Goal: Entertainment & Leisure: Consume media (video, audio)

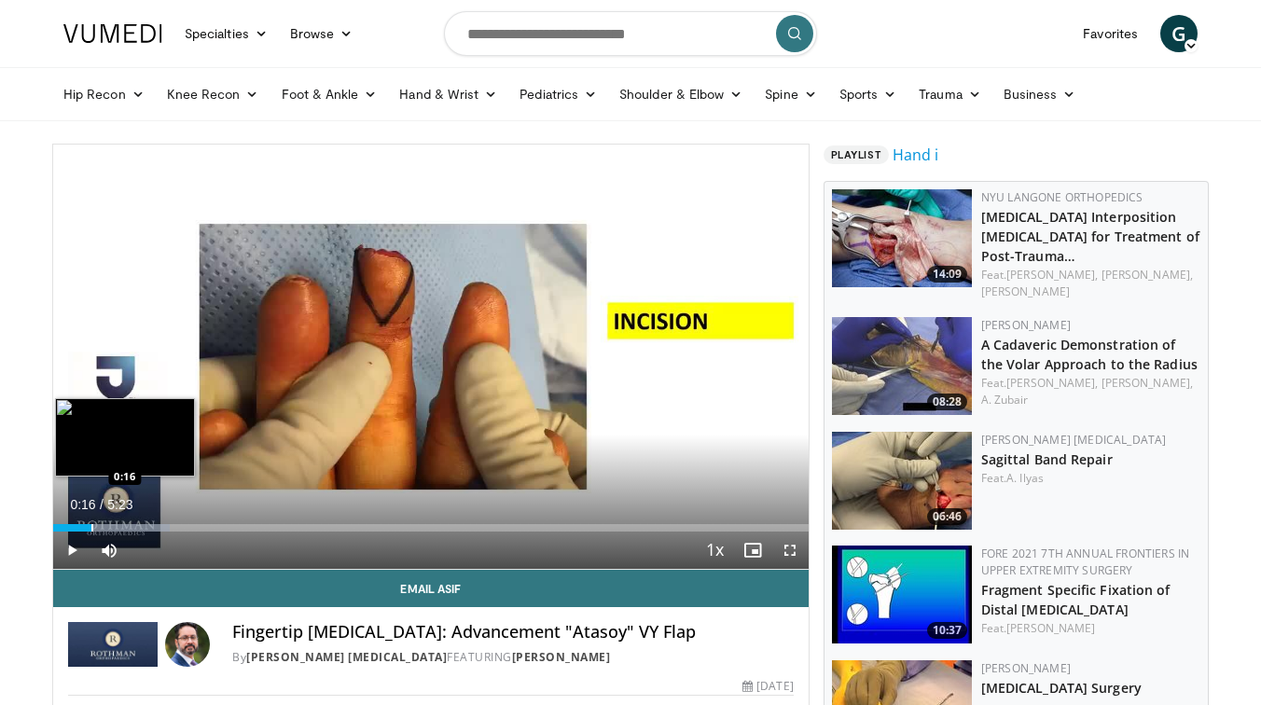
click at [91, 527] on div "Progress Bar" at bounding box center [92, 527] width 2 height 7
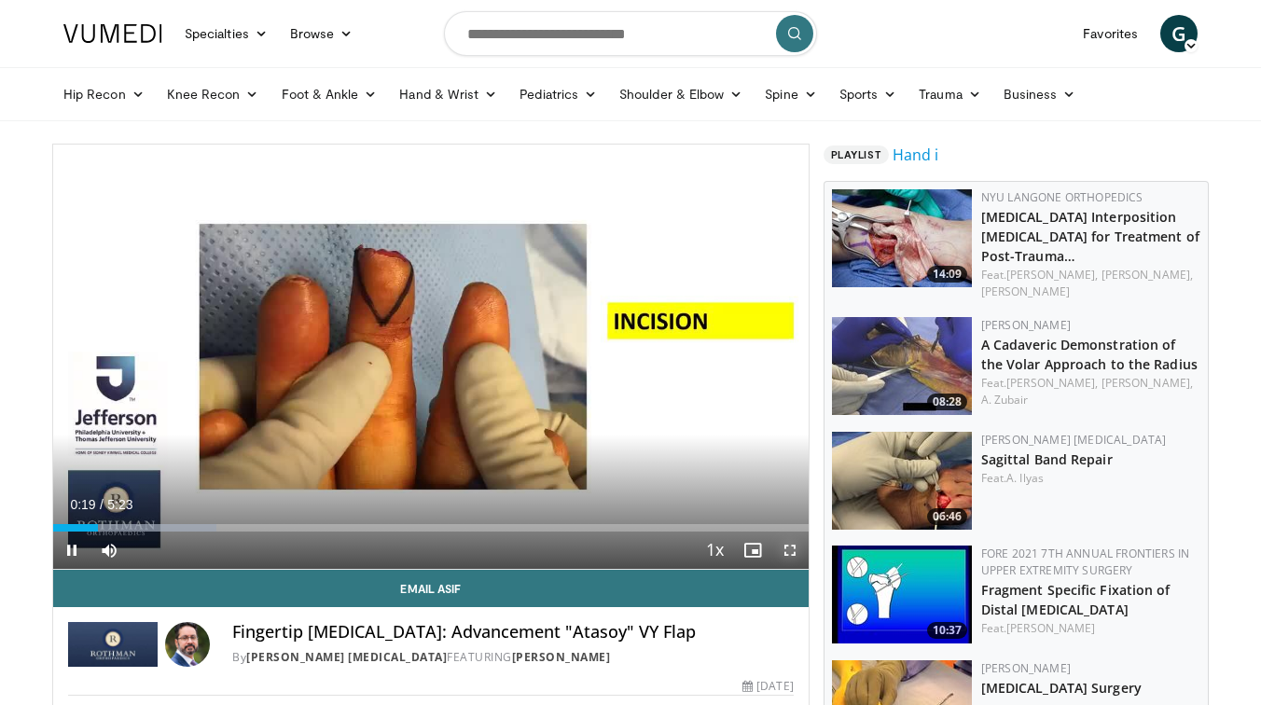
click at [784, 543] on span "Video Player" at bounding box center [790, 550] width 37 height 37
